Goal: Information Seeking & Learning: Learn about a topic

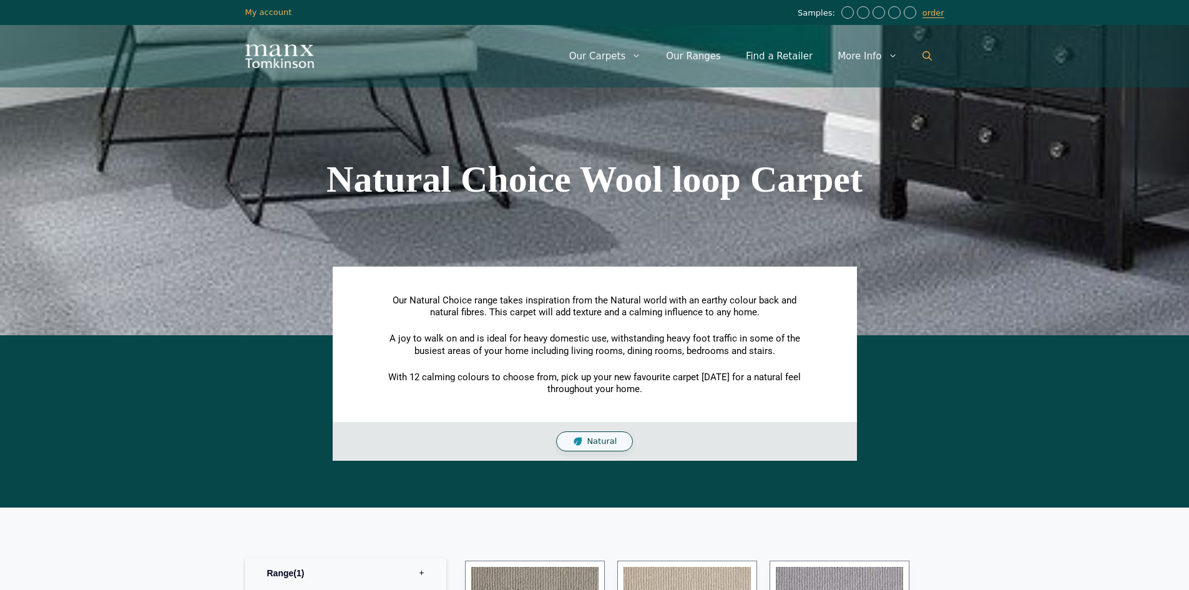
click at [933, 50] on link "Open Search Bar" at bounding box center [927, 55] width 34 height 37
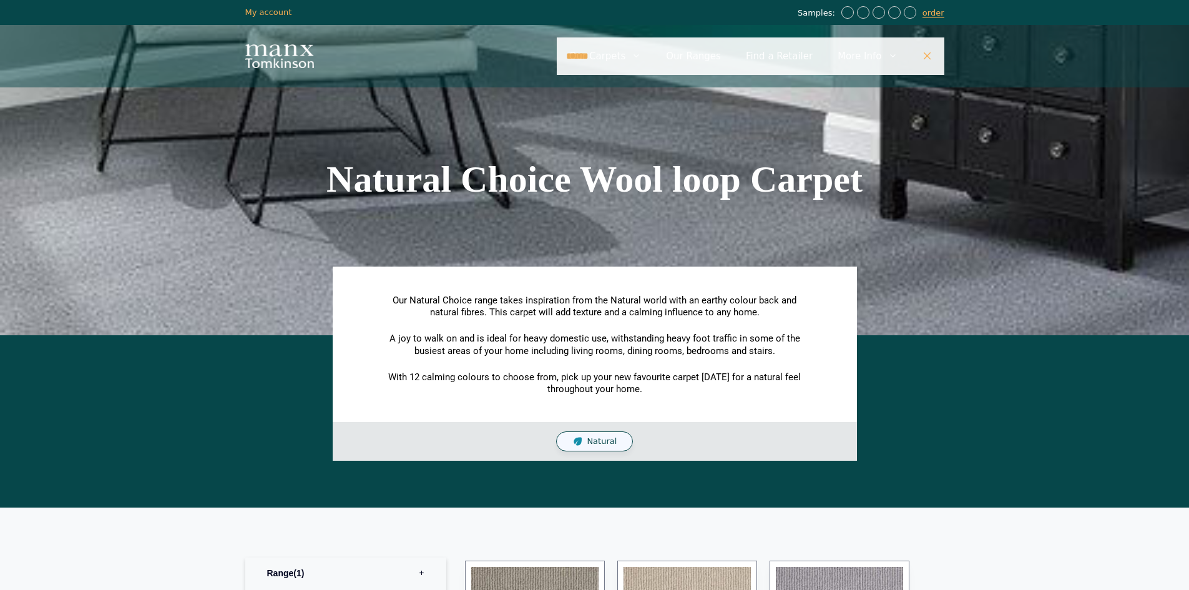
type input "******"
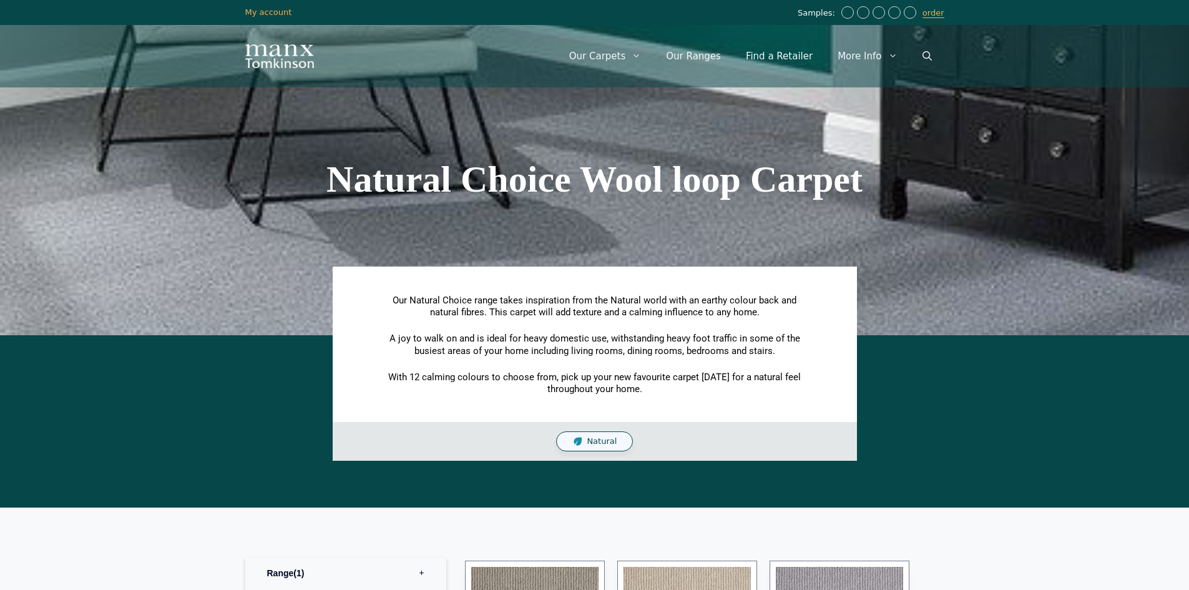
scroll to position [250, 0]
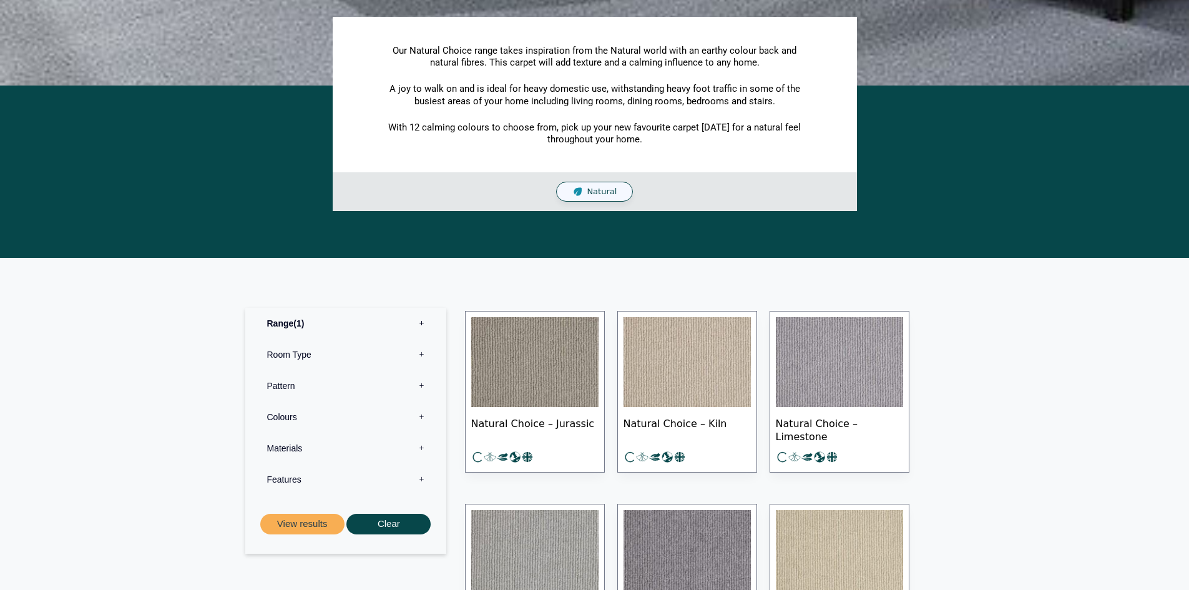
click at [566, 421] on span "Natural Choice – Jurassic" at bounding box center [534, 429] width 127 height 44
